Goal: Task Accomplishment & Management: Manage account settings

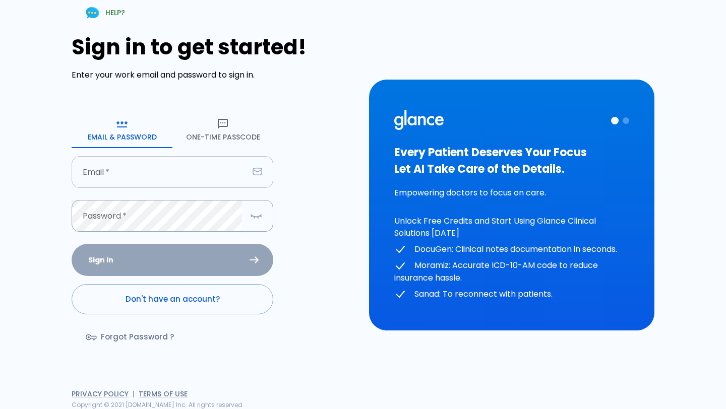
click at [127, 168] on input "text" at bounding box center [160, 172] width 177 height 32
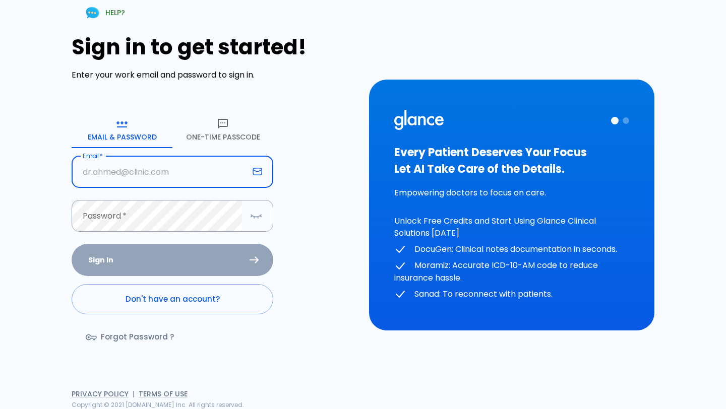
click at [208, 135] on button "One-Time Passcode" at bounding box center [222, 130] width 101 height 36
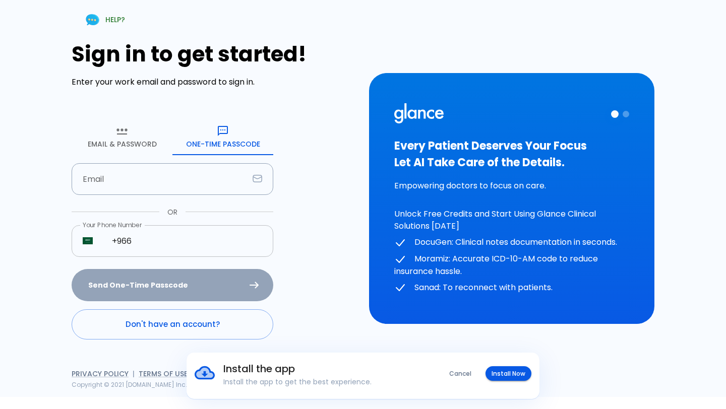
click at [150, 245] on input "+966" at bounding box center [187, 241] width 172 height 32
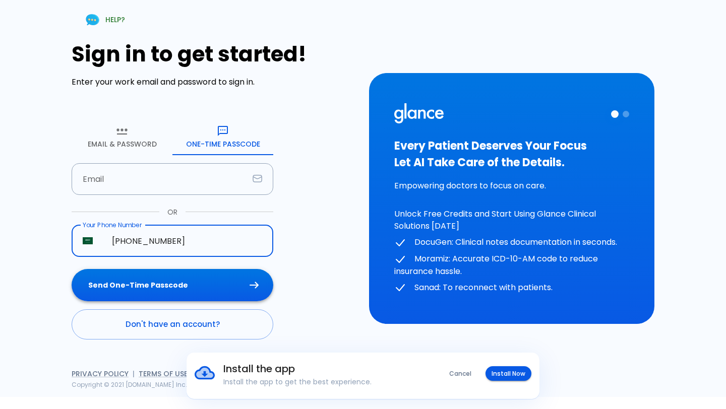
type input "+966 58 088 0326"
click at [152, 295] on button "Send One-Time Passcode" at bounding box center [173, 285] width 202 height 33
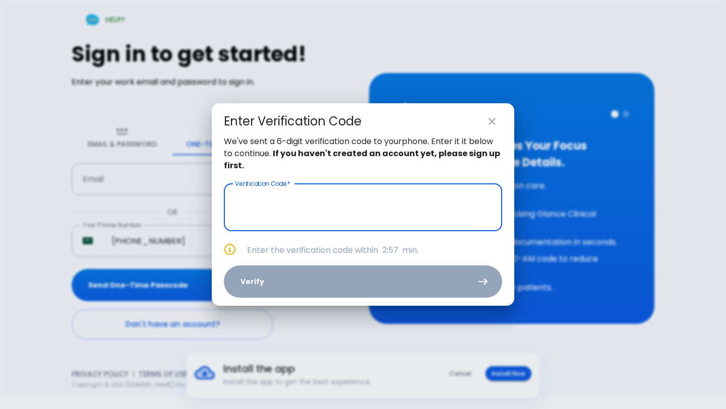
click at [341, 215] on input "text" at bounding box center [363, 207] width 278 height 47
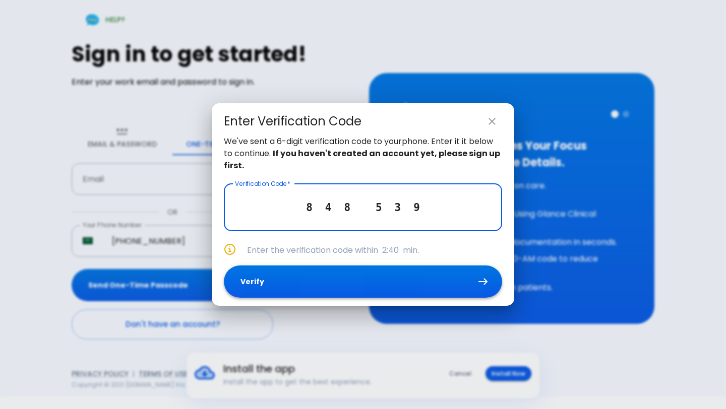
type input "8 4 8 5 3 9"
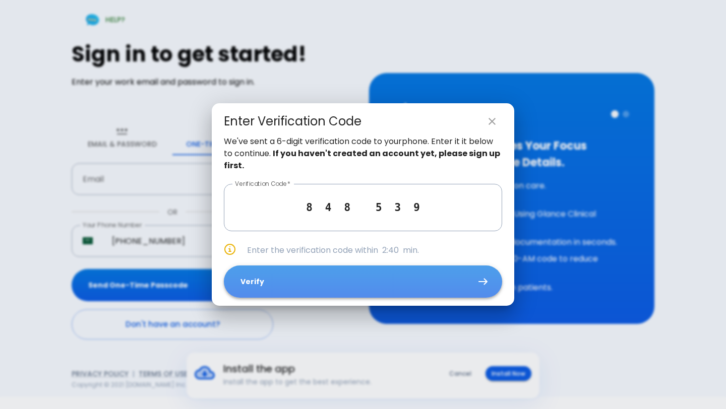
click at [354, 277] on button "Verify" at bounding box center [363, 282] width 278 height 33
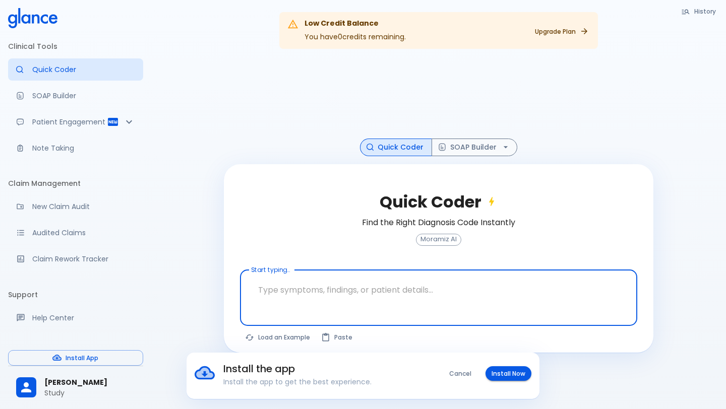
click at [708, 15] on button "History" at bounding box center [699, 11] width 46 height 15
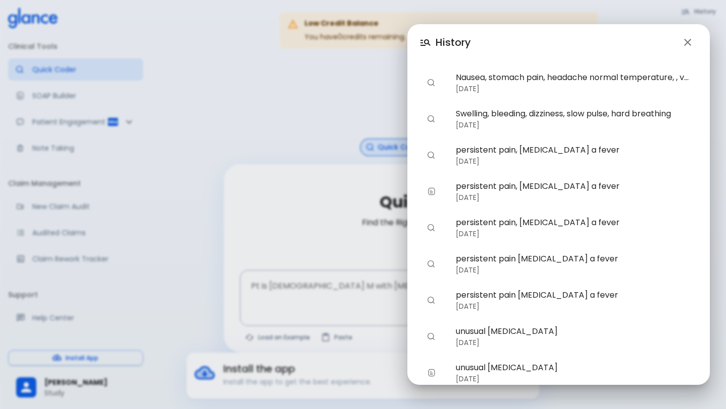
click at [684, 40] on icon "button" at bounding box center [687, 42] width 7 height 7
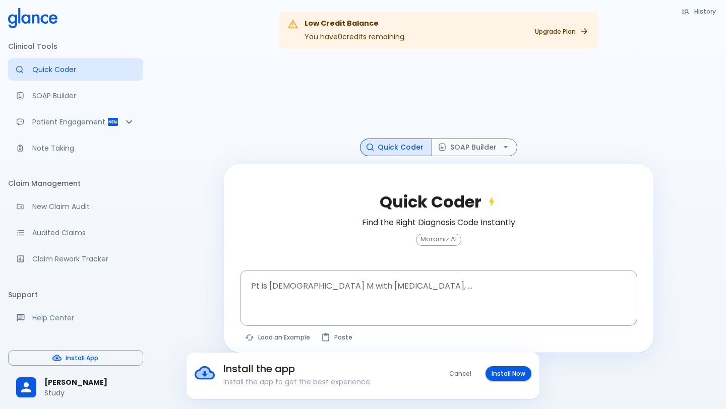
click at [61, 383] on span "[PERSON_NAME]" at bounding box center [89, 383] width 91 height 11
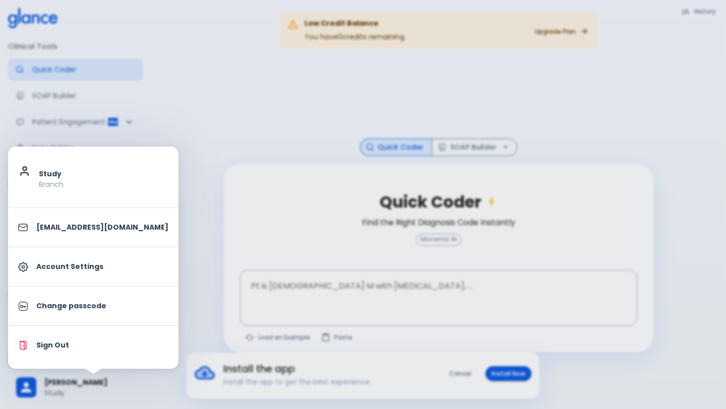
click at [242, 115] on div at bounding box center [363, 204] width 726 height 409
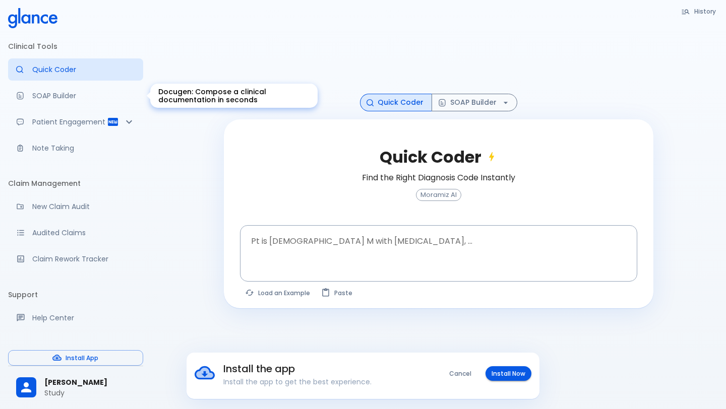
click at [70, 92] on p "SOAP Builder" at bounding box center [83, 96] width 103 height 10
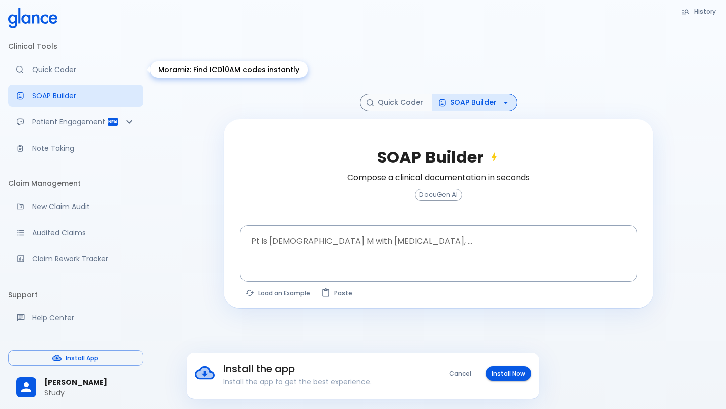
click at [39, 76] on link "Quick Coder" at bounding box center [75, 69] width 135 height 22
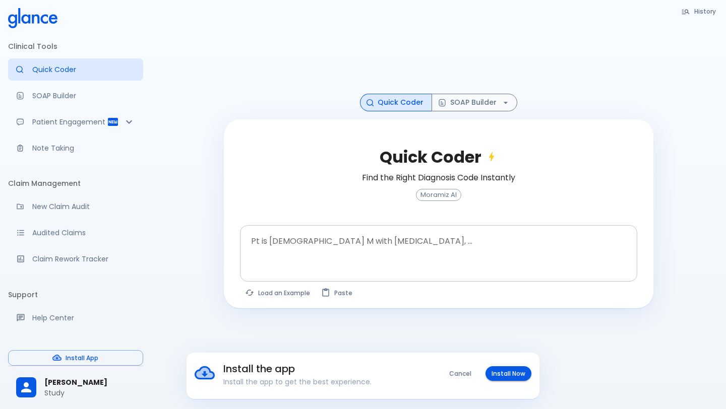
click at [281, 246] on textarea at bounding box center [438, 246] width 383 height 32
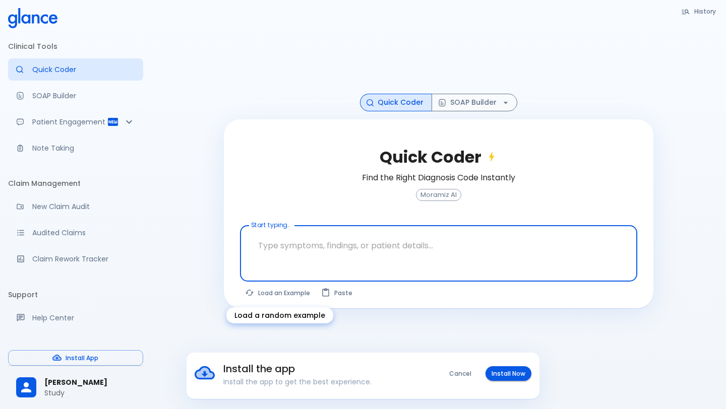
click at [275, 291] on button "Load an Example" at bounding box center [278, 293] width 76 height 15
type textarea "62M, HTN, acute tearing chest pain to back, BP 170/95, asymmetric pulses, CT an…"
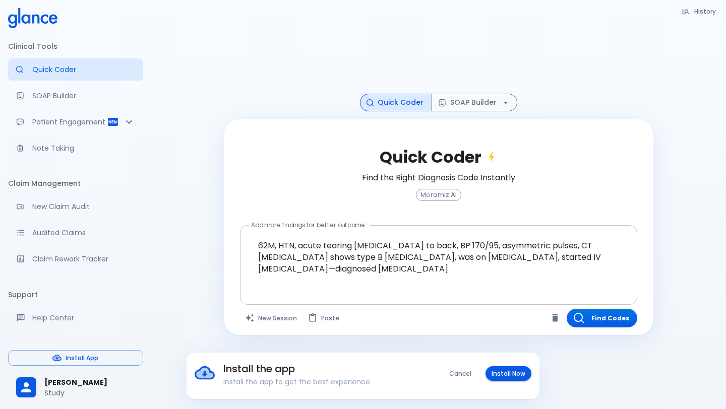
scroll to position [24, 0]
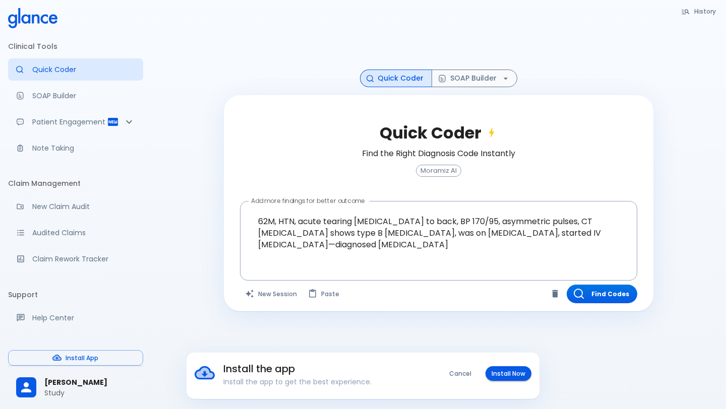
click at [470, 376] on button "Cancel" at bounding box center [460, 373] width 34 height 15
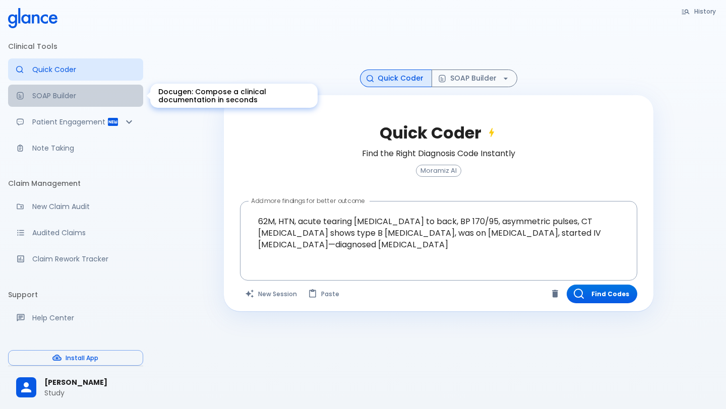
click at [51, 93] on p "SOAP Builder" at bounding box center [83, 96] width 103 height 10
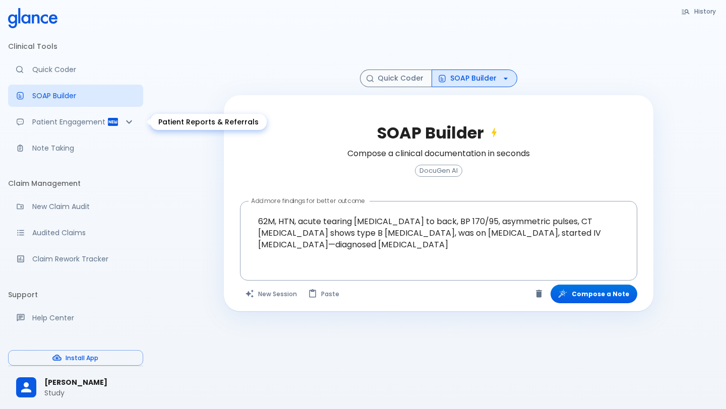
click at [100, 126] on p "Patient Engagement" at bounding box center [69, 122] width 75 height 10
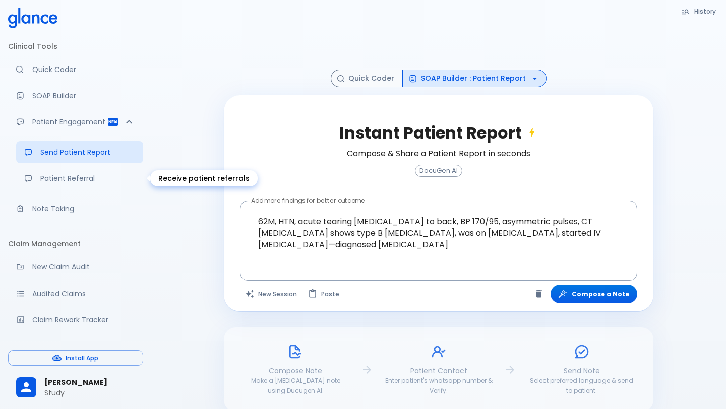
click at [42, 175] on p "Patient Referral" at bounding box center [87, 178] width 95 height 10
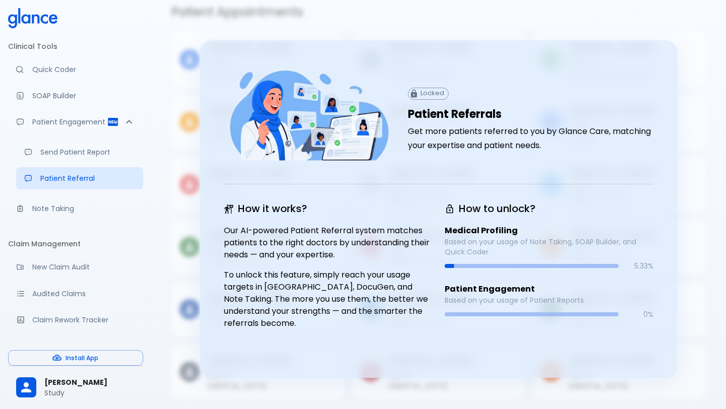
scroll to position [26, 0]
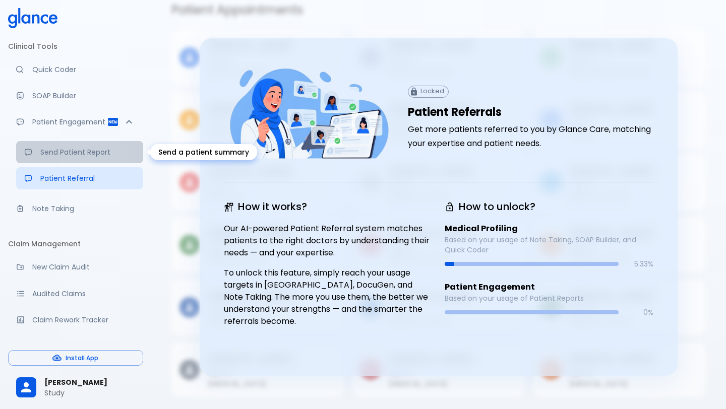
click at [70, 153] on p "Send Patient Report" at bounding box center [87, 152] width 95 height 10
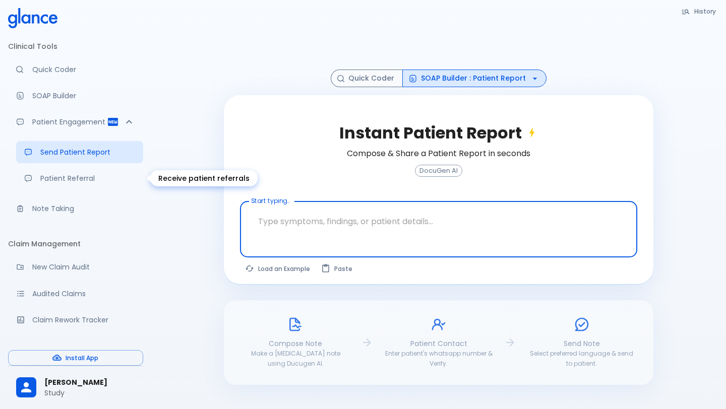
click at [60, 178] on p "Patient Referral" at bounding box center [87, 178] width 95 height 10
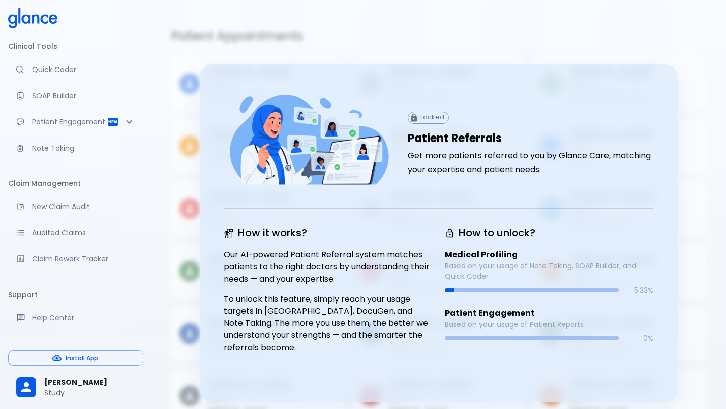
scroll to position [24, 0]
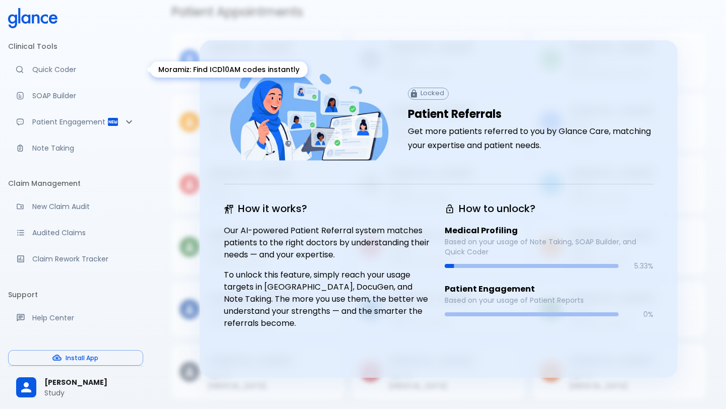
click at [49, 77] on link "Quick Coder" at bounding box center [75, 69] width 135 height 22
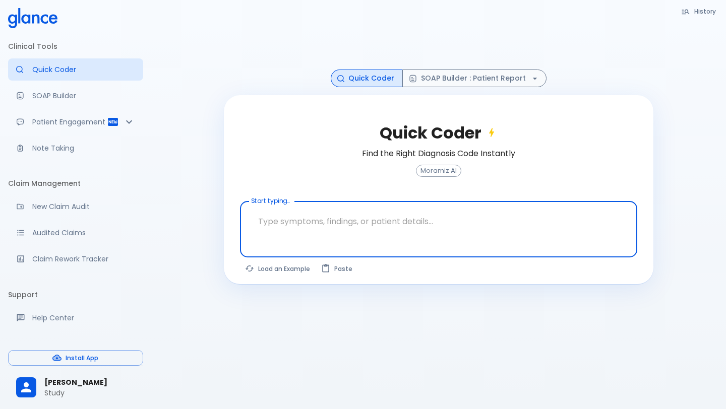
click at [283, 222] on textarea at bounding box center [438, 222] width 383 height 32
click at [72, 117] on p "Patient Engagement" at bounding box center [69, 122] width 75 height 10
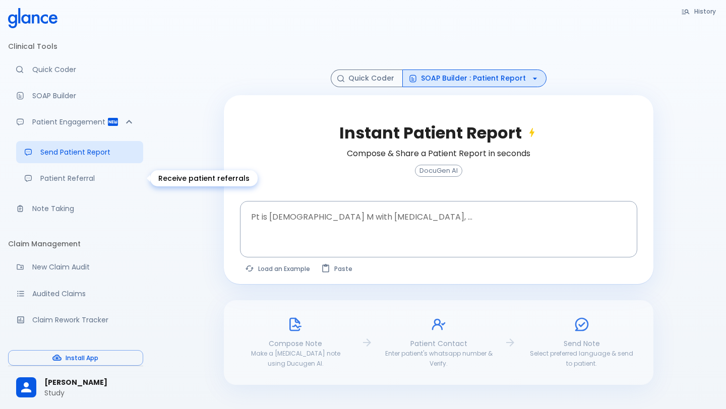
click at [56, 173] on p "Patient Referral" at bounding box center [87, 178] width 95 height 10
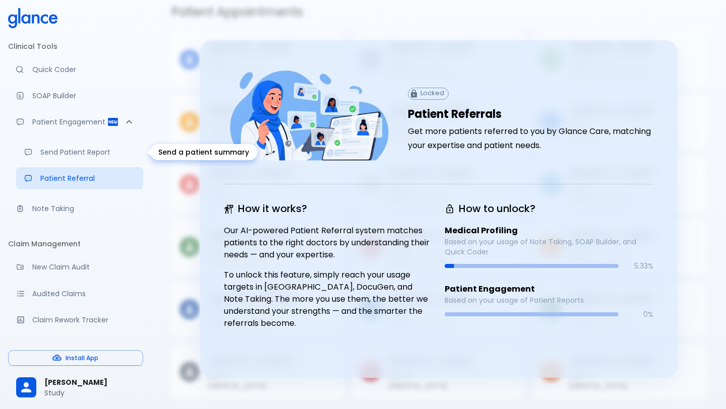
click at [50, 160] on link "Send Patient Report" at bounding box center [79, 152] width 127 height 22
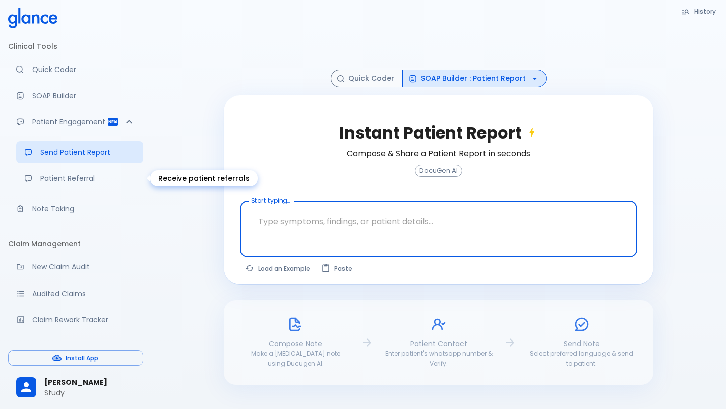
click at [69, 179] on p "Patient Referral" at bounding box center [87, 178] width 95 height 10
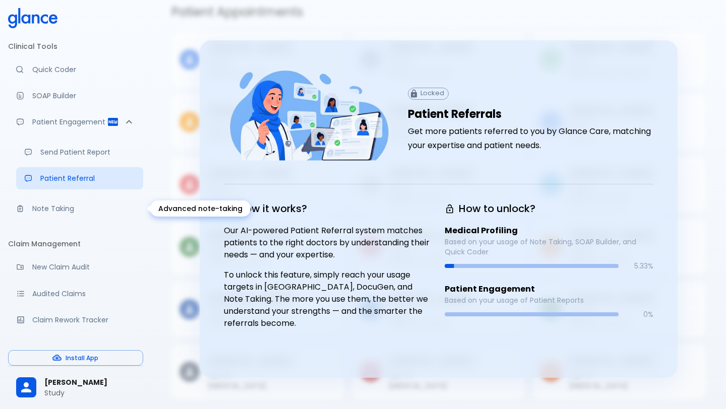
click at [58, 204] on p "Note Taking" at bounding box center [83, 209] width 103 height 10
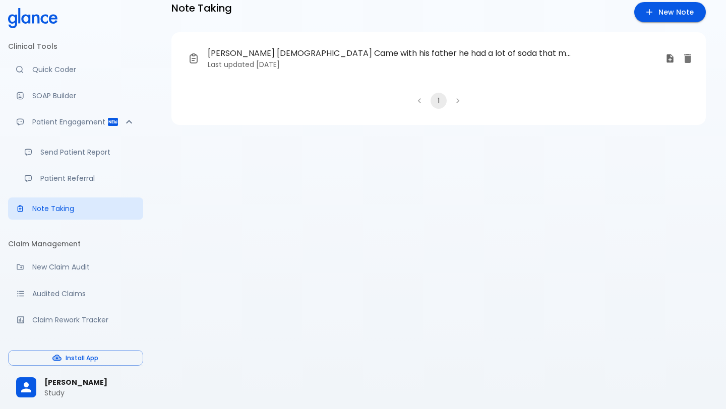
click at [322, 49] on span "[PERSON_NAME] [DEMOGRAPHIC_DATA] Came with his father he had a lot of soda that…" at bounding box center [389, 53] width 363 height 12
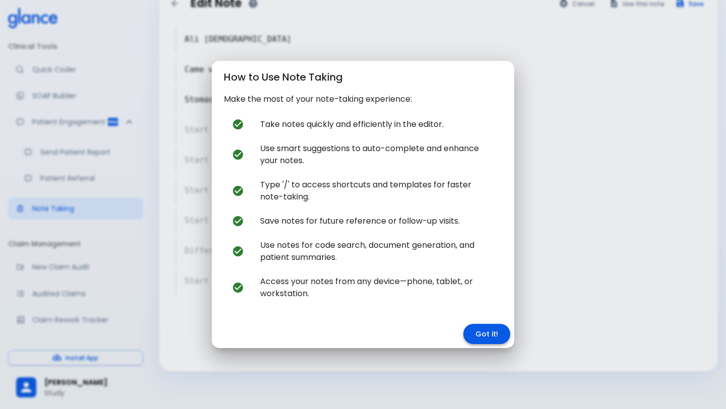
click at [479, 335] on button "Got it!" at bounding box center [486, 334] width 47 height 21
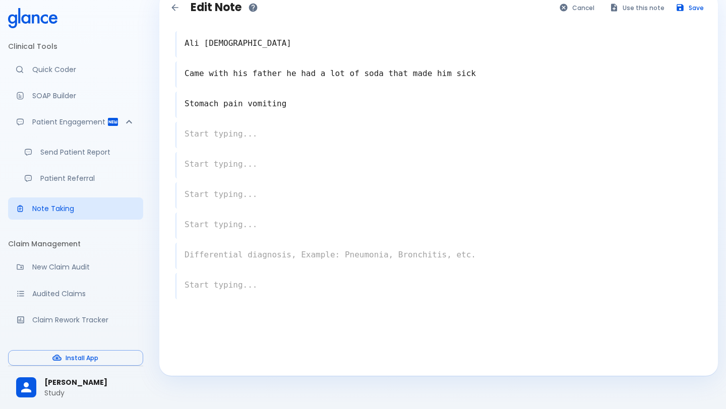
scroll to position [24, 0]
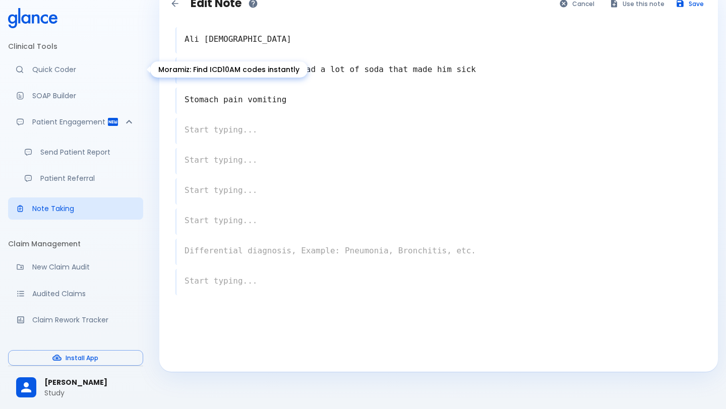
click at [21, 74] on link "Quick Coder" at bounding box center [75, 69] width 135 height 22
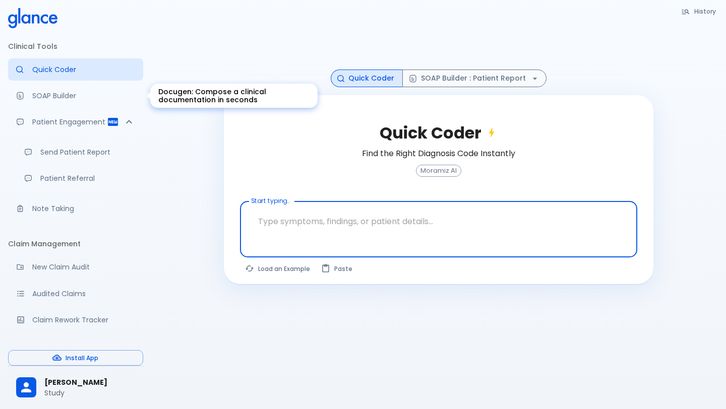
click at [49, 99] on p "SOAP Builder" at bounding box center [83, 96] width 103 height 10
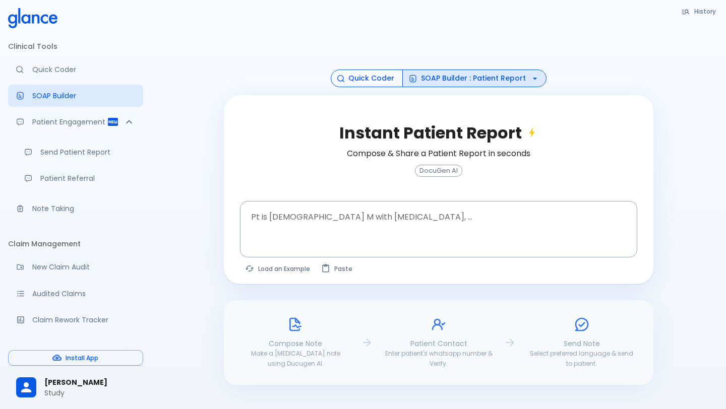
click at [342, 78] on icon "button" at bounding box center [340, 78] width 7 height 7
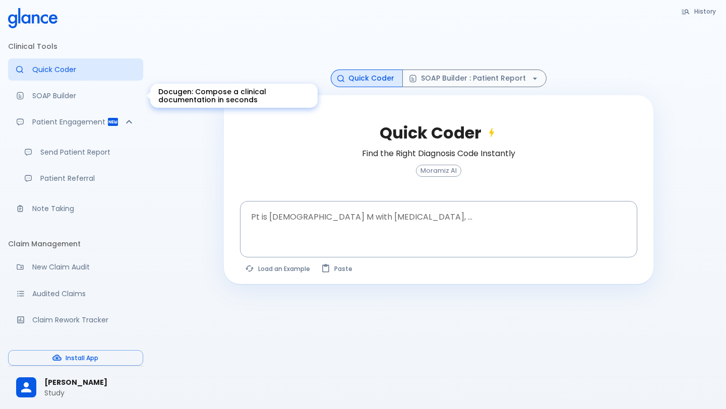
click at [62, 103] on link "SOAP Builder" at bounding box center [75, 96] width 135 height 22
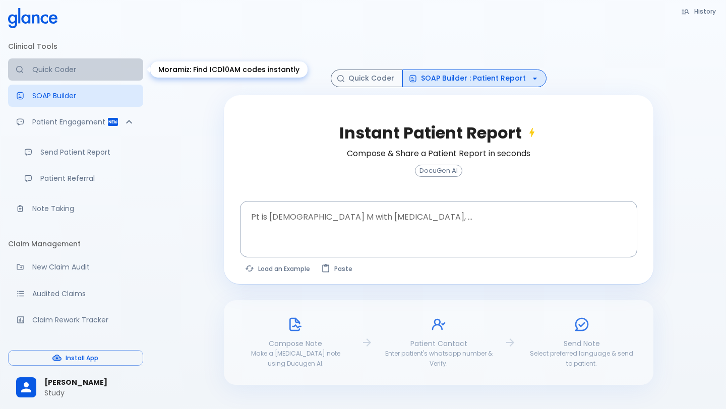
click at [48, 75] on p "Quick Coder" at bounding box center [83, 70] width 103 height 10
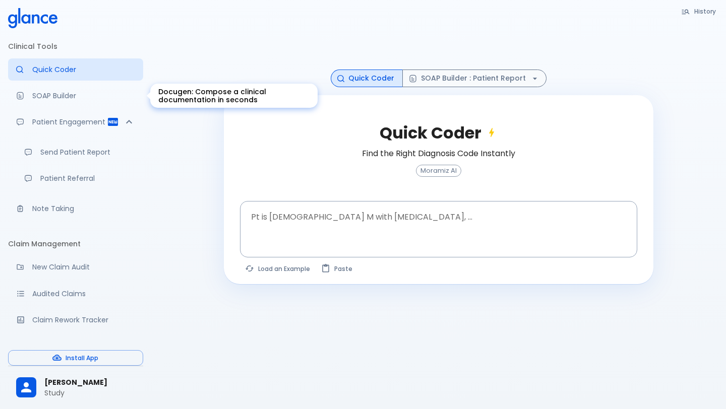
click at [87, 102] on link "SOAP Builder" at bounding box center [75, 96] width 135 height 22
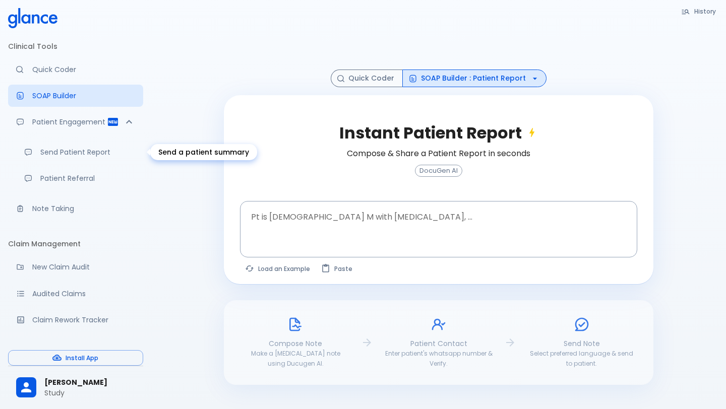
click at [86, 157] on p "Send Patient Report" at bounding box center [87, 152] width 95 height 10
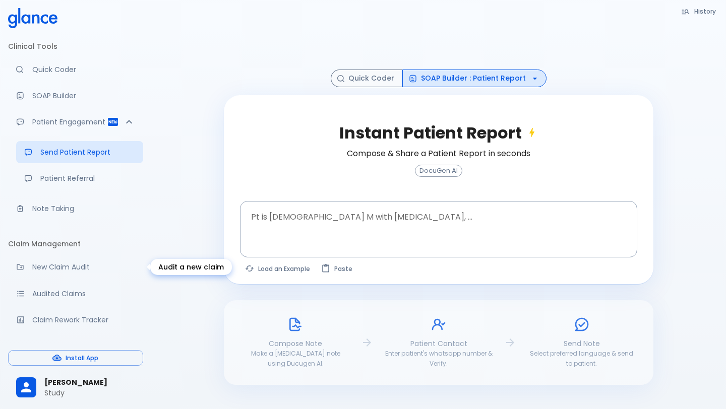
click at [59, 264] on p "New Claim Audit" at bounding box center [83, 267] width 103 height 10
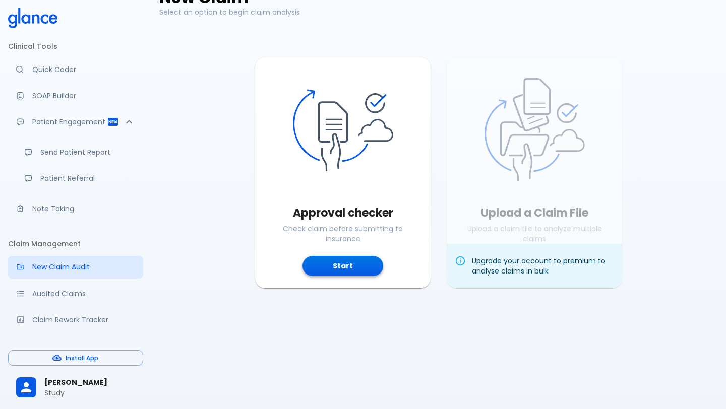
click at [327, 268] on button "Start" at bounding box center [342, 266] width 81 height 21
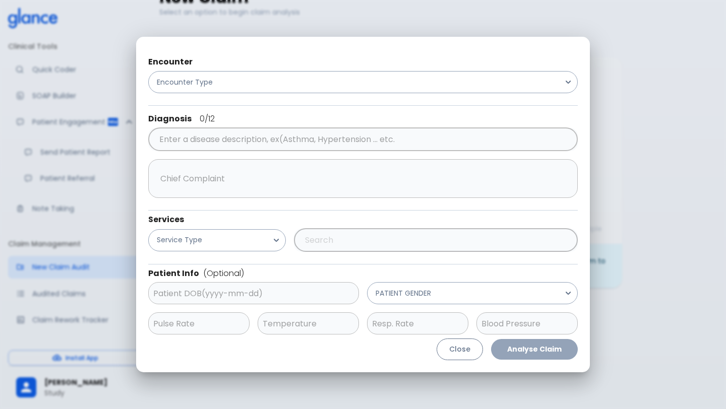
click at [458, 351] on button "Close" at bounding box center [459, 350] width 46 height 22
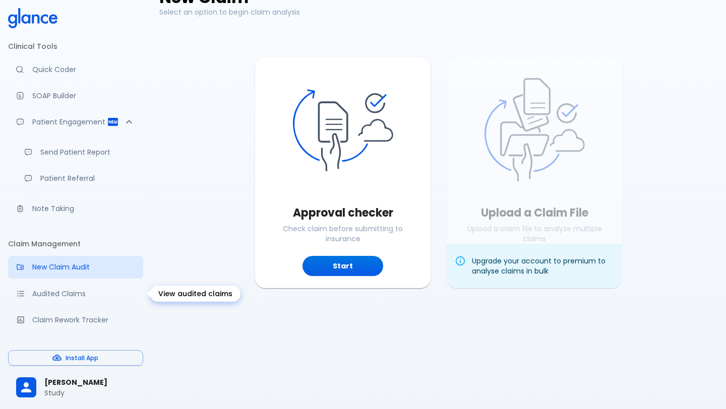
click at [58, 301] on link "Audited Claims" at bounding box center [75, 294] width 135 height 22
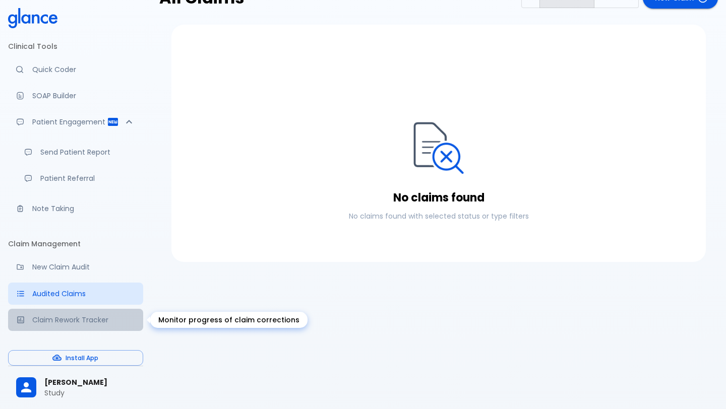
click at [68, 315] on p "Claim Rework Tracker" at bounding box center [83, 320] width 103 height 10
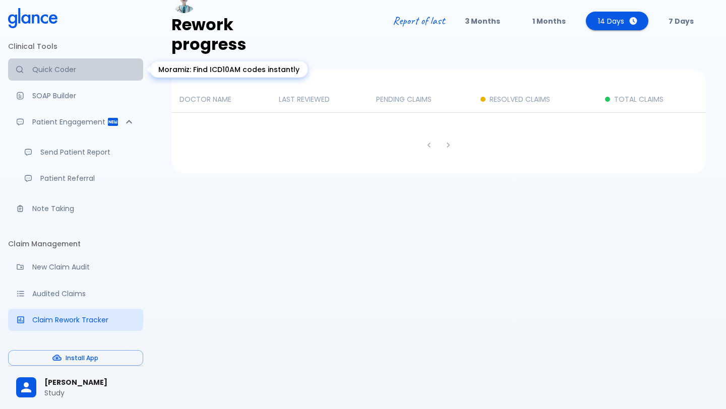
click at [58, 69] on p "Quick Coder" at bounding box center [83, 70] width 103 height 10
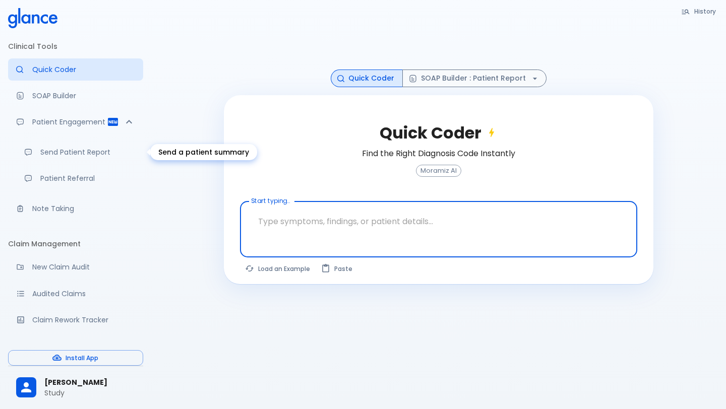
click at [86, 147] on p "Send Patient Report" at bounding box center [87, 152] width 95 height 10
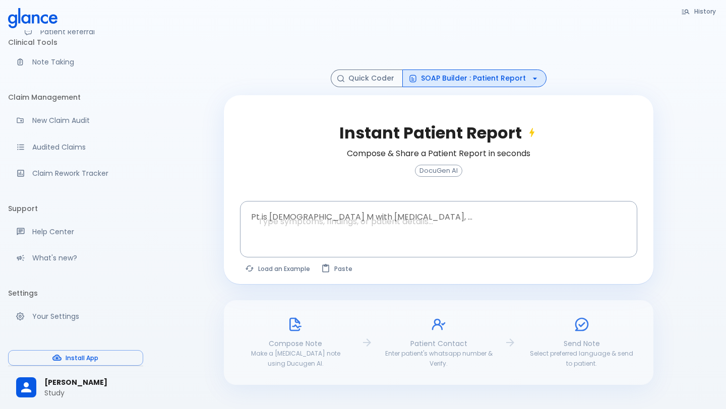
scroll to position [159, 0]
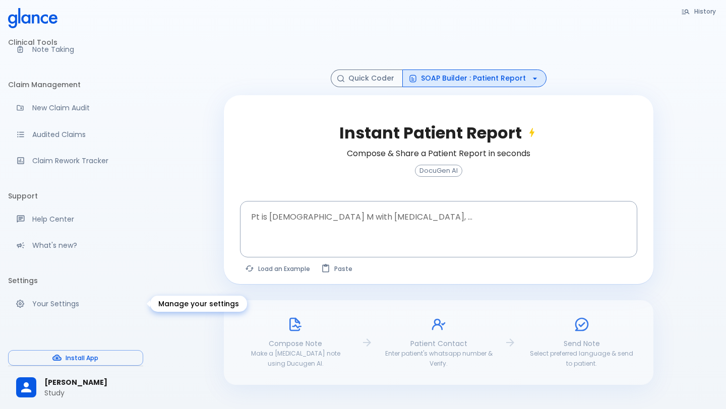
click at [48, 303] on p "Your Settings" at bounding box center [83, 304] width 103 height 10
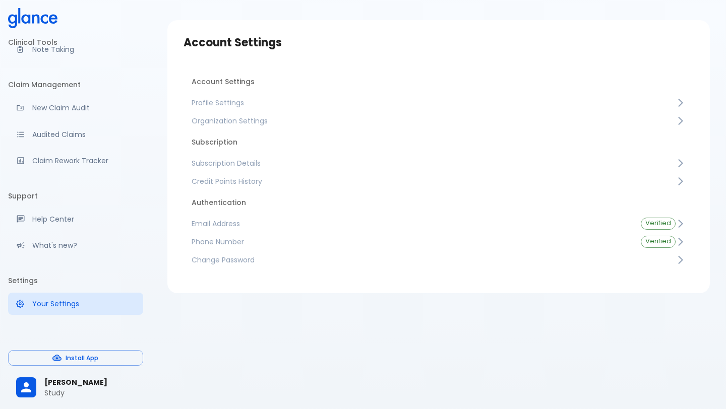
click at [295, 182] on span "Credit Points History" at bounding box center [434, 181] width 484 height 10
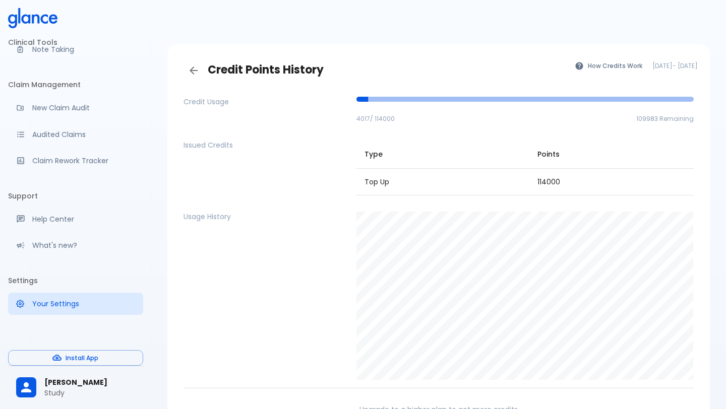
click at [579, 66] on button "How Credits Work" at bounding box center [609, 65] width 79 height 15
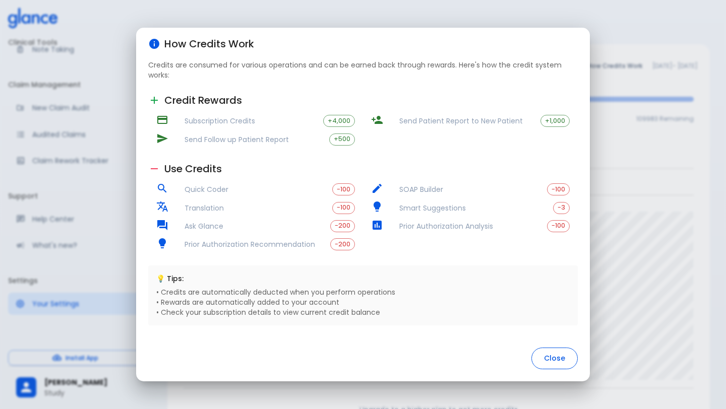
click at [543, 362] on button "Close" at bounding box center [554, 359] width 46 height 22
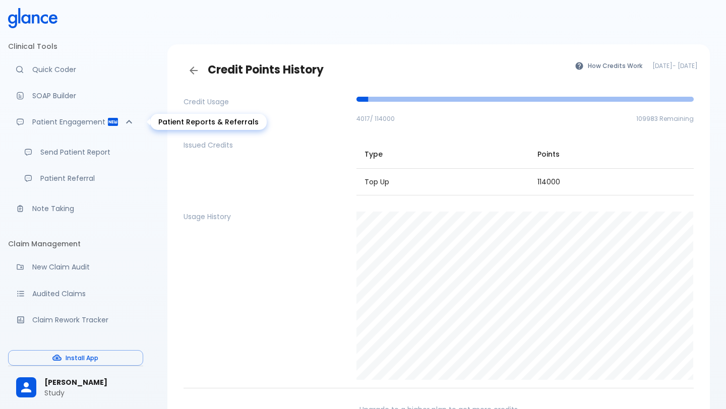
click at [78, 120] on p "Patient Engagement" at bounding box center [69, 122] width 75 height 10
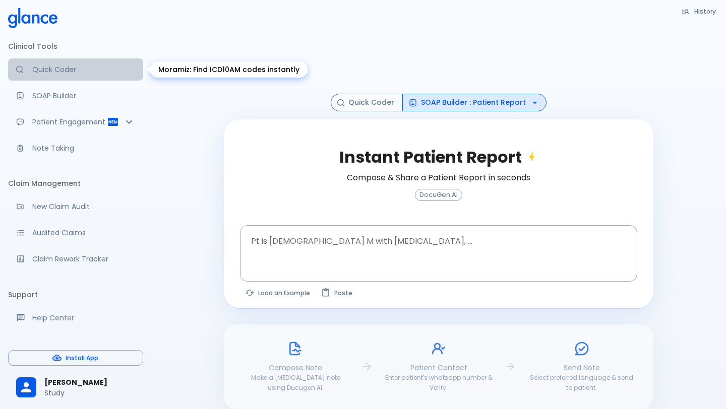
click at [50, 67] on p "Quick Coder" at bounding box center [83, 70] width 103 height 10
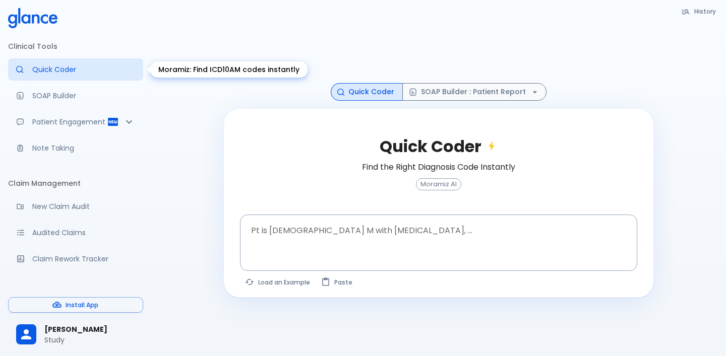
click at [61, 78] on link "Quick Coder" at bounding box center [75, 69] width 135 height 22
click at [295, 228] on textarea at bounding box center [438, 235] width 383 height 32
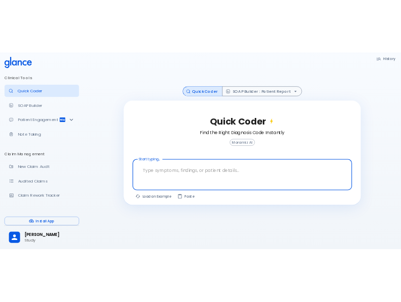
scroll to position [24, 0]
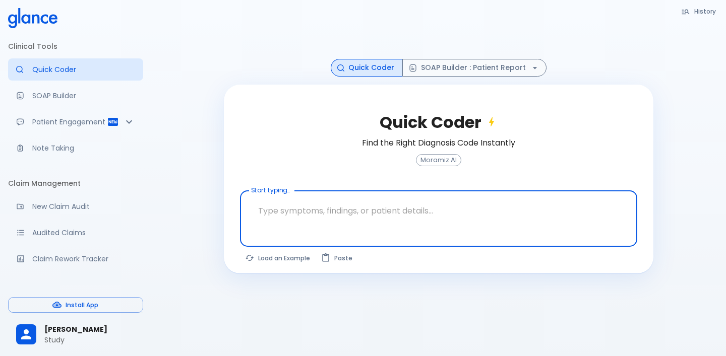
click at [295, 228] on div at bounding box center [439, 236] width 393 height 18
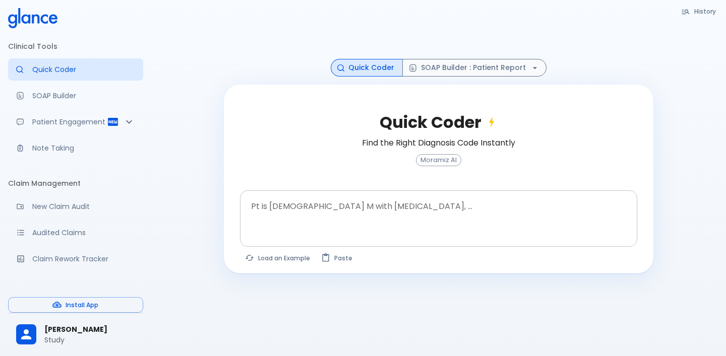
click at [315, 210] on textarea at bounding box center [438, 211] width 383 height 32
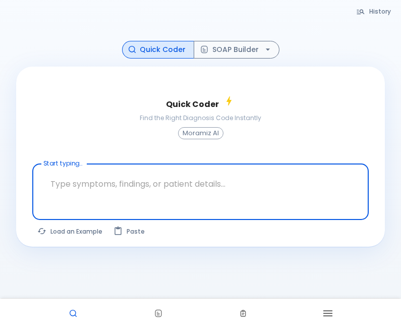
scroll to position [0, 0]
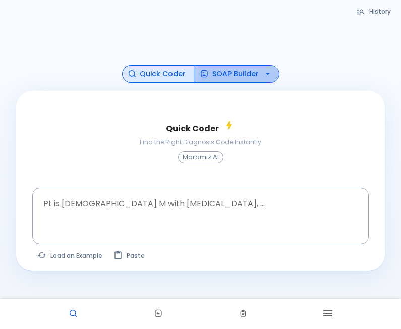
click at [245, 72] on button "SOAP Builder" at bounding box center [237, 74] width 86 height 18
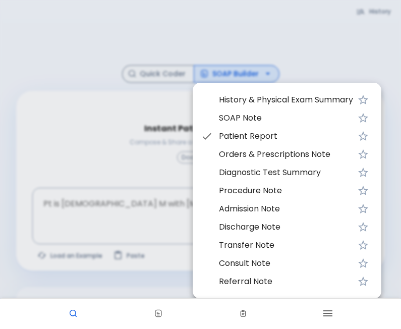
click at [103, 165] on div at bounding box center [200, 164] width 401 height 329
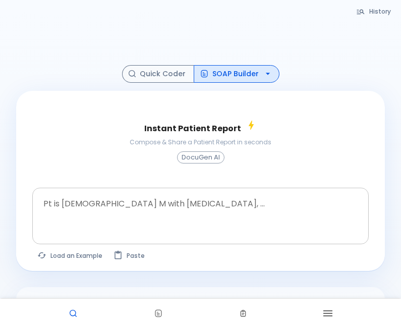
click at [124, 212] on textarea at bounding box center [200, 208] width 322 height 32
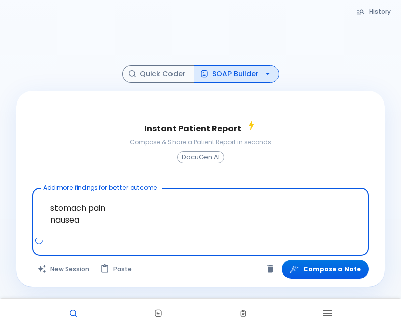
click at [196, 201] on textarea "stomach pain nausea" at bounding box center [200, 213] width 322 height 43
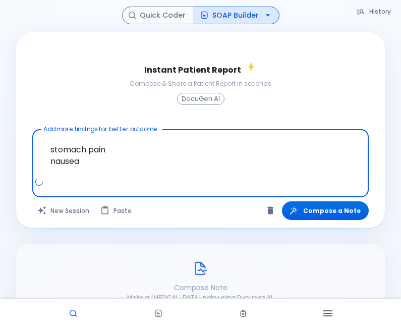
scroll to position [39, 0]
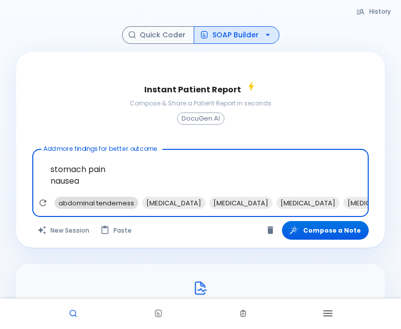
click at [110, 203] on span "abdominal tenderness" at bounding box center [96, 203] width 84 height 12
type textarea "stomach pain nausea , abdominal tenderness"
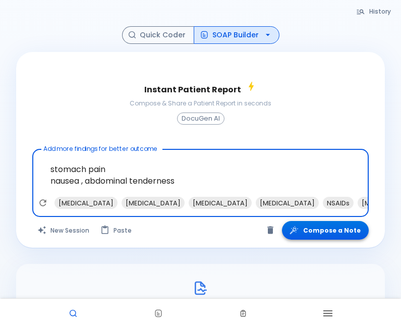
click at [319, 230] on button "Compose a Note" at bounding box center [325, 230] width 87 height 19
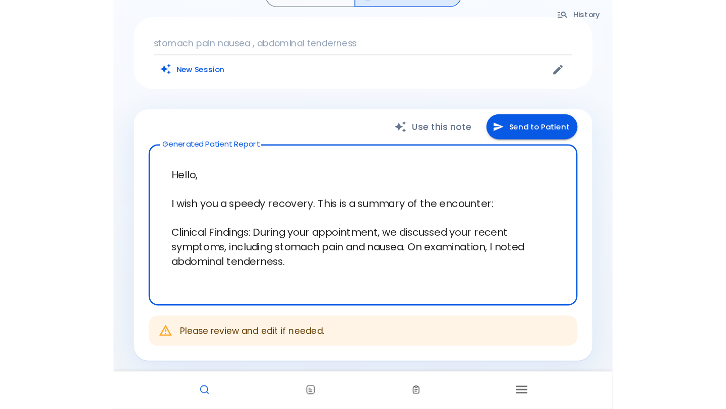
scroll to position [0, 0]
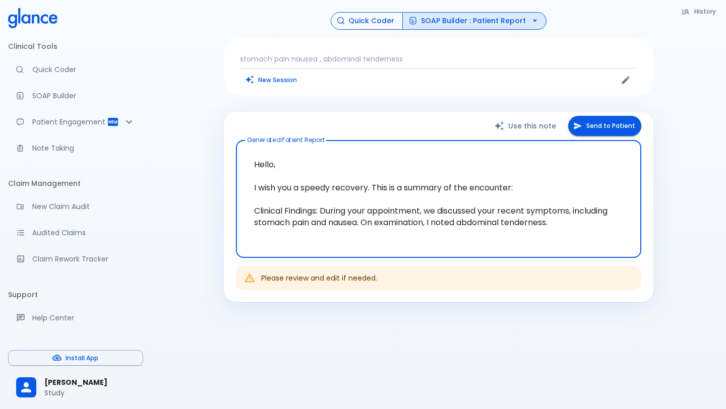
click at [358, 24] on button "Quick Coder" at bounding box center [367, 21] width 72 height 18
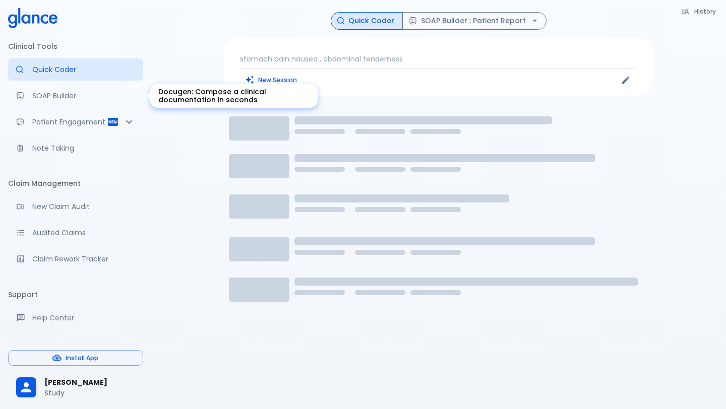
click at [59, 88] on link "SOAP Builder" at bounding box center [75, 96] width 135 height 22
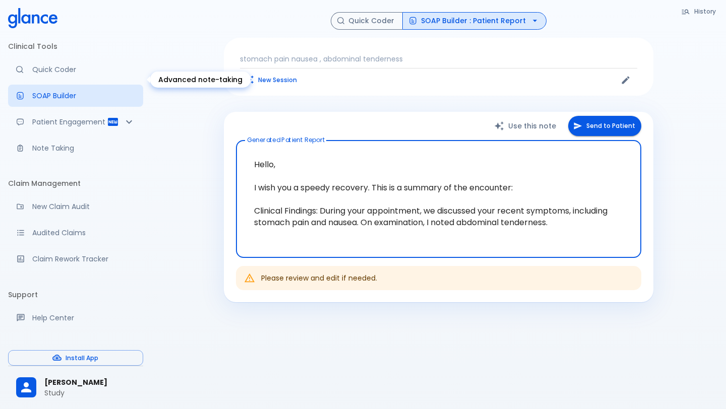
scroll to position [99, 0]
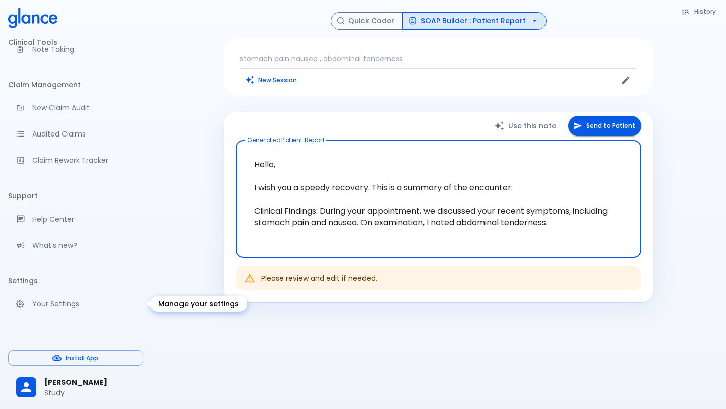
click at [46, 297] on link "Your Settings" at bounding box center [75, 304] width 135 height 22
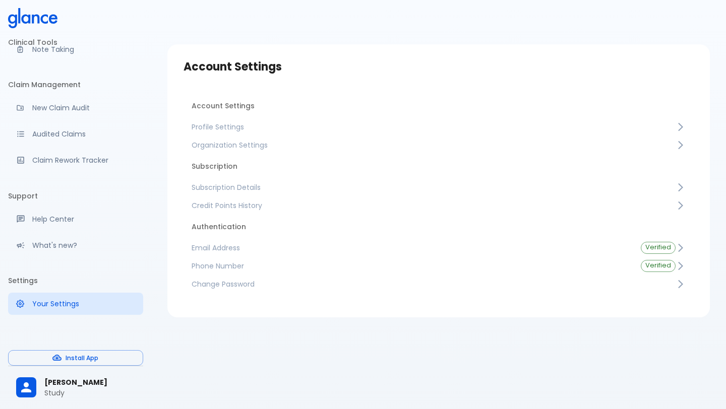
click at [214, 133] on link "Profile Settings" at bounding box center [438, 127] width 510 height 18
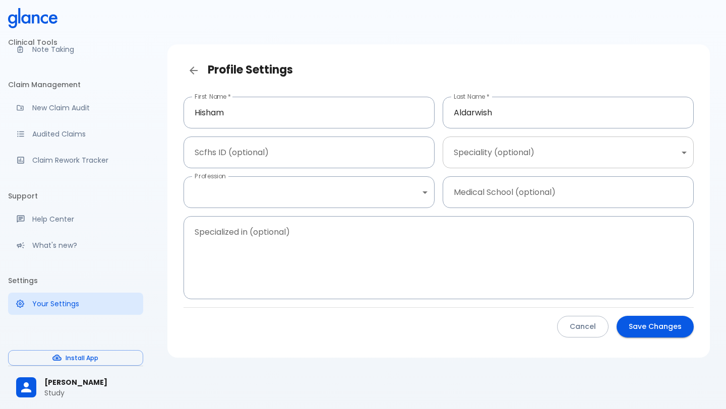
click at [502, 163] on body "↧ pull to refresh ↧ Clinical Tools Quick Coder SOAP Builder Patient Engagement …" at bounding box center [363, 216] width 726 height 433
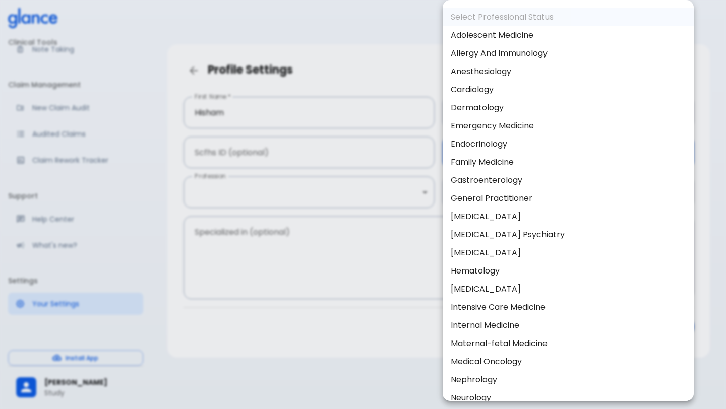
click at [489, 164] on li "Family Medicine" at bounding box center [568, 162] width 251 height 18
type input "Family Medicine"
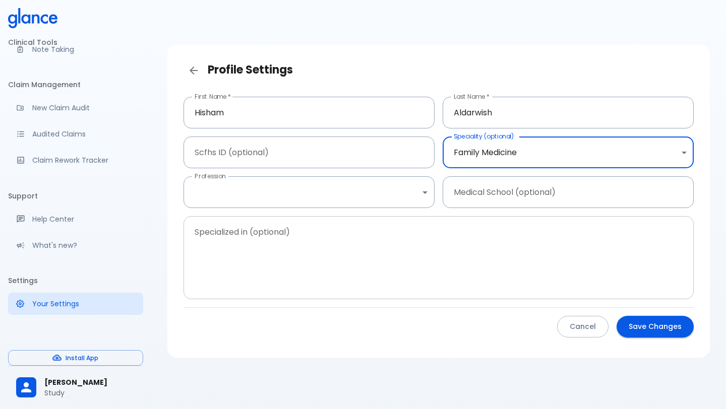
scroll to position [24, 0]
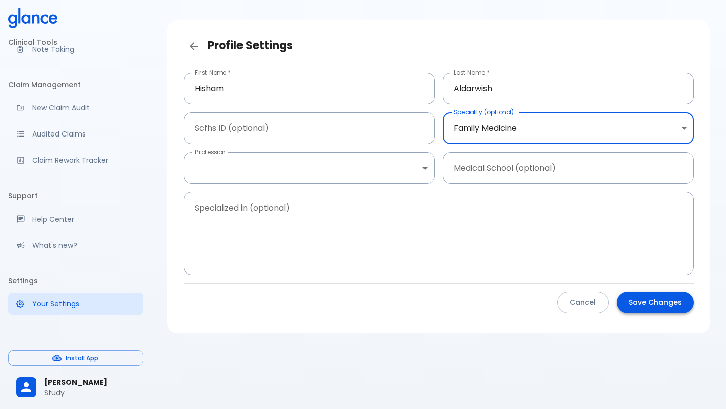
click at [661, 304] on button "Save Changes" at bounding box center [654, 303] width 77 height 22
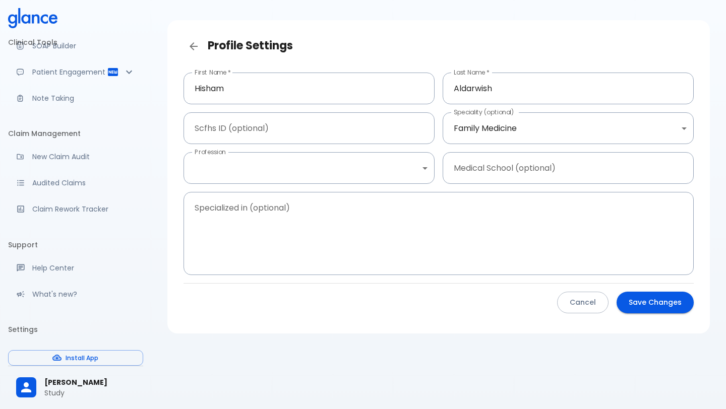
scroll to position [35, 0]
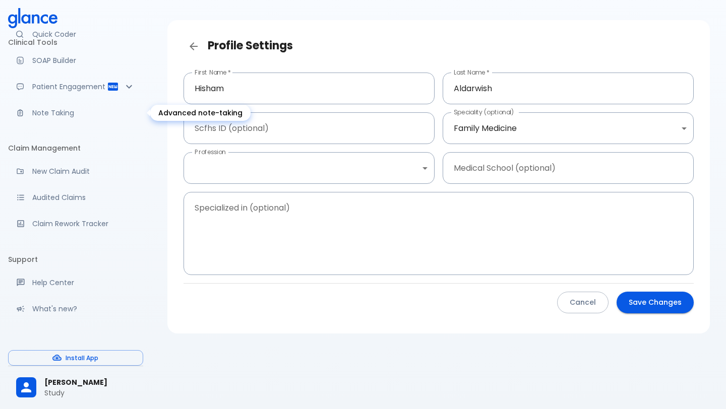
click at [48, 117] on p "Note Taking" at bounding box center [83, 113] width 103 height 10
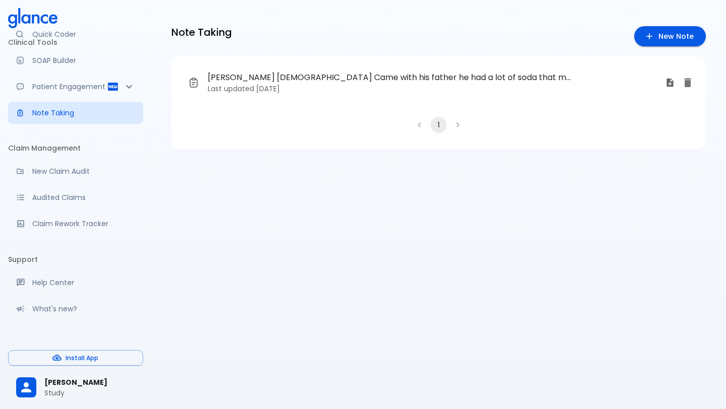
scroll to position [24, 0]
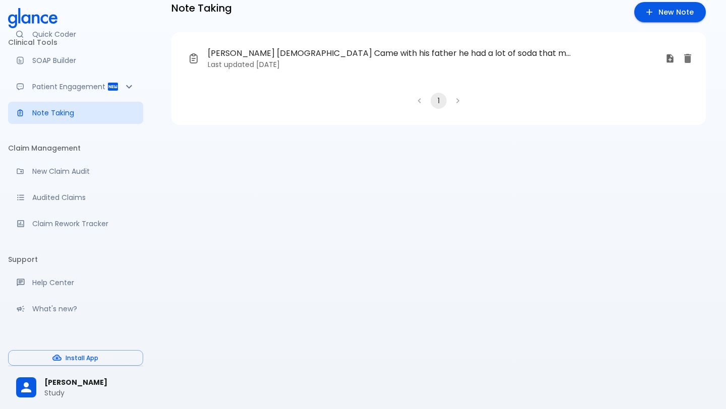
click at [411, 51] on span "[PERSON_NAME] [DEMOGRAPHIC_DATA] Came with his father he had a lot of soda that…" at bounding box center [389, 53] width 363 height 12
